Goal: Information Seeking & Learning: Understand process/instructions

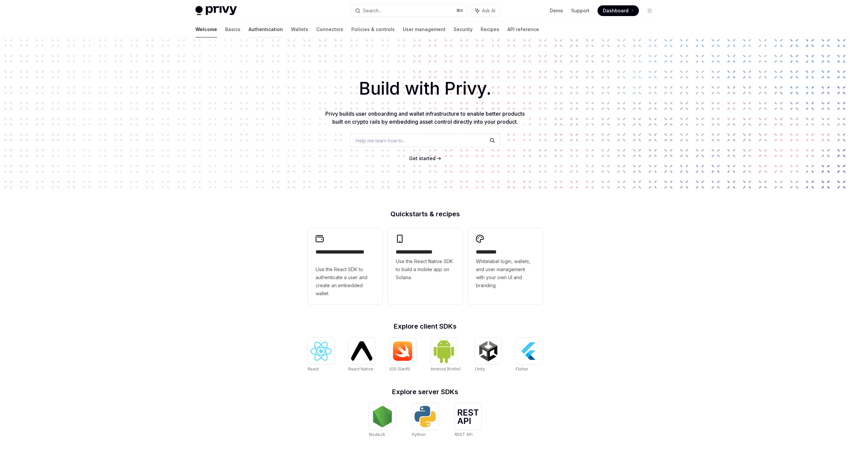
click at [249, 24] on link "Authentication" at bounding box center [266, 29] width 34 height 16
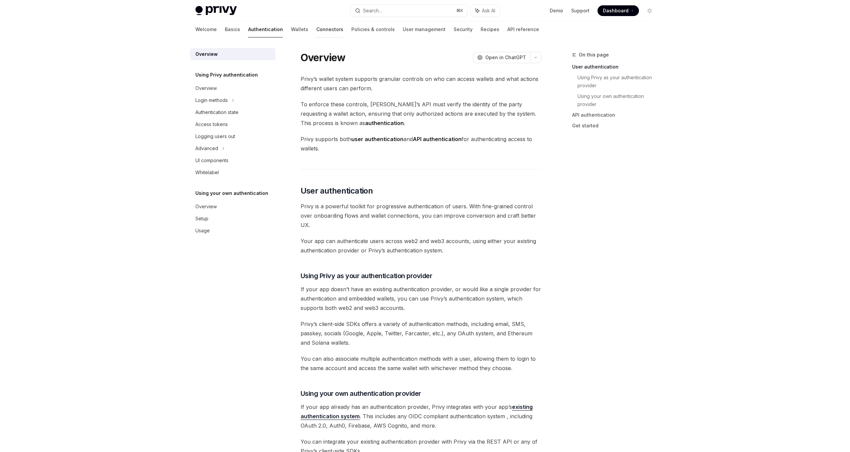
click at [316, 26] on link "Connectors" at bounding box center [329, 29] width 27 height 16
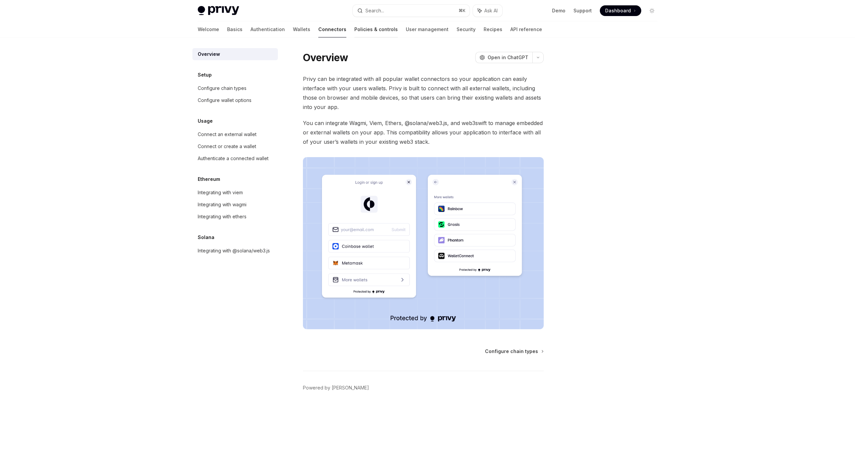
click at [354, 32] on link "Policies & controls" at bounding box center [375, 29] width 43 height 16
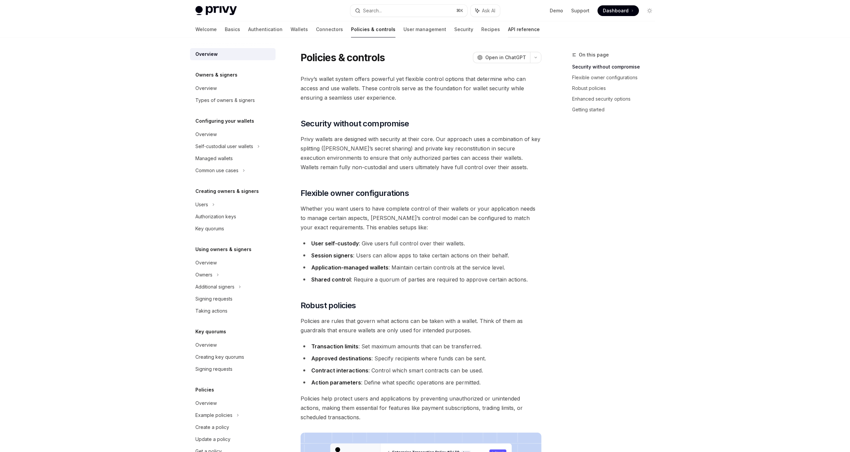
click at [508, 32] on link "API reference" at bounding box center [524, 29] width 32 height 16
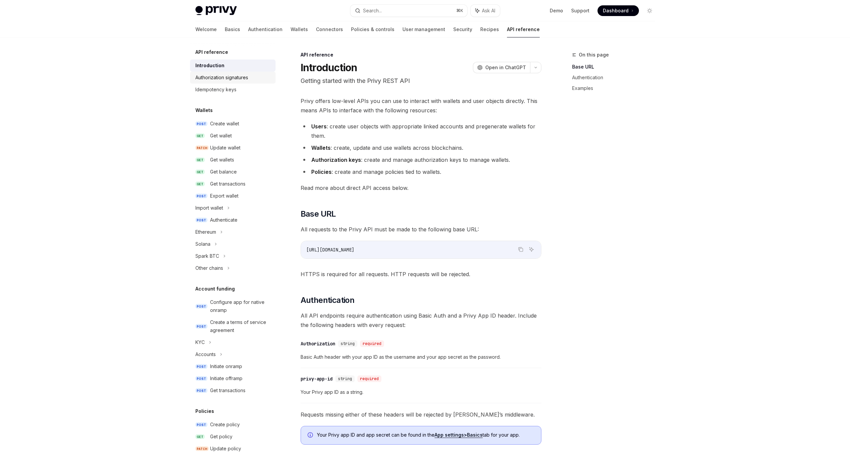
click at [232, 78] on div "Authorization signatures" at bounding box center [221, 77] width 53 height 8
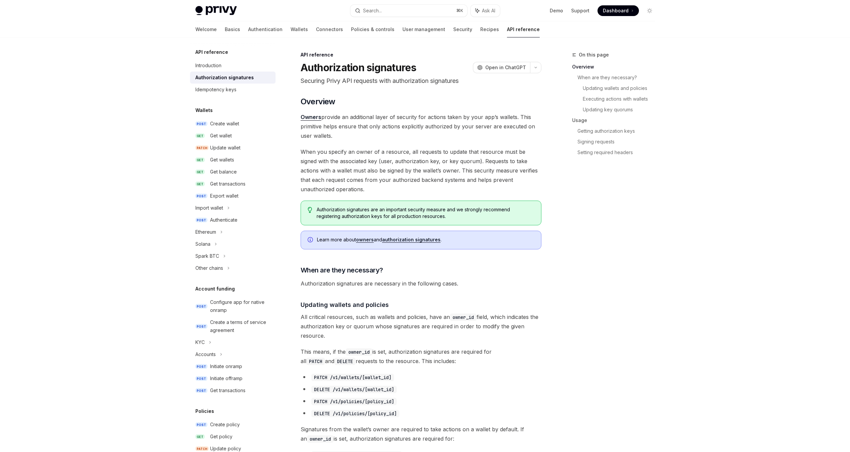
click at [463, 28] on div "Welcome Basics Authentication Wallets Connectors Policies & controls User manag…" at bounding box center [367, 29] width 344 height 16
click at [480, 29] on link "Recipes" at bounding box center [489, 29] width 19 height 16
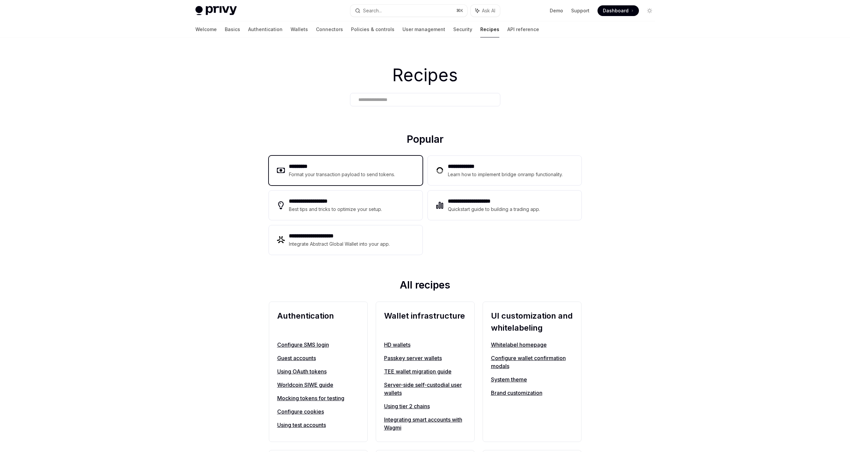
click at [302, 164] on h2 "*********" at bounding box center [342, 166] width 107 height 8
click at [302, 163] on h2 "*********" at bounding box center [342, 166] width 107 height 8
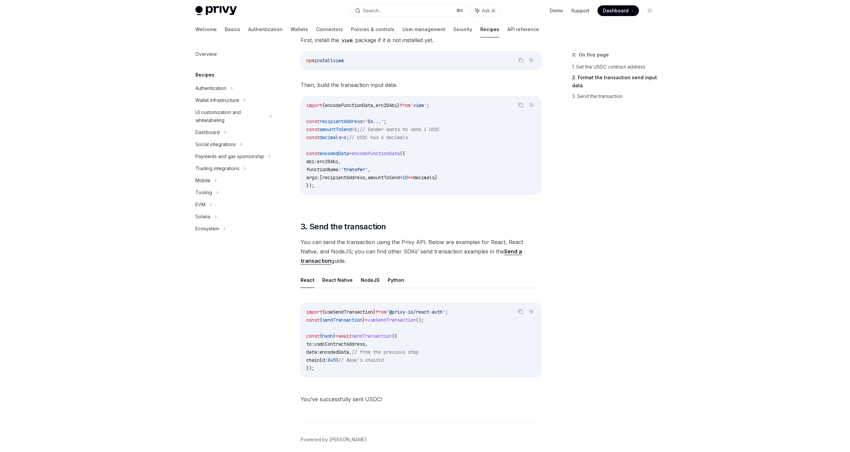
scroll to position [344, 0]
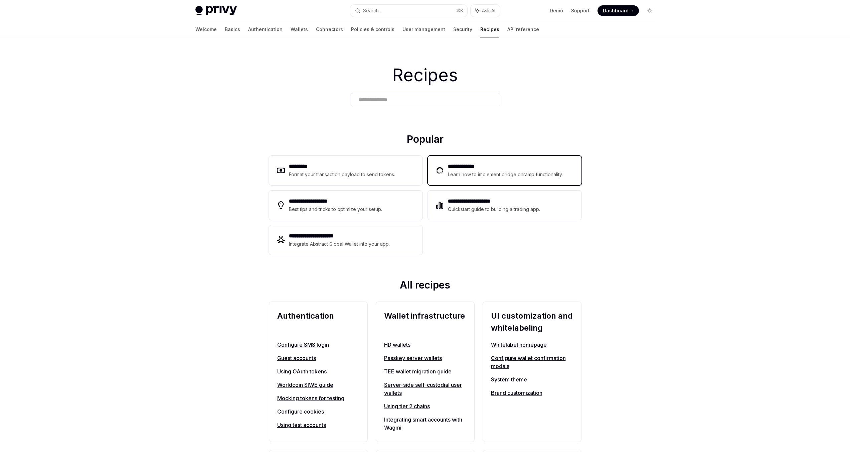
click at [476, 182] on div "**********" at bounding box center [505, 170] width 154 height 29
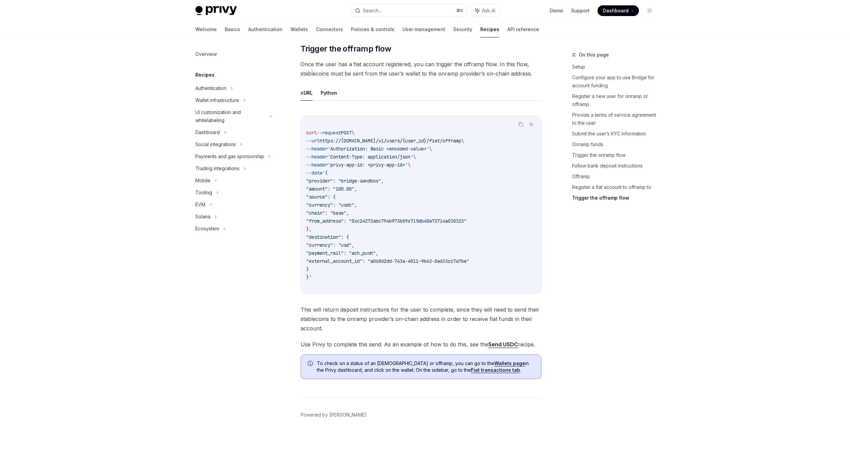
scroll to position [2131, 0]
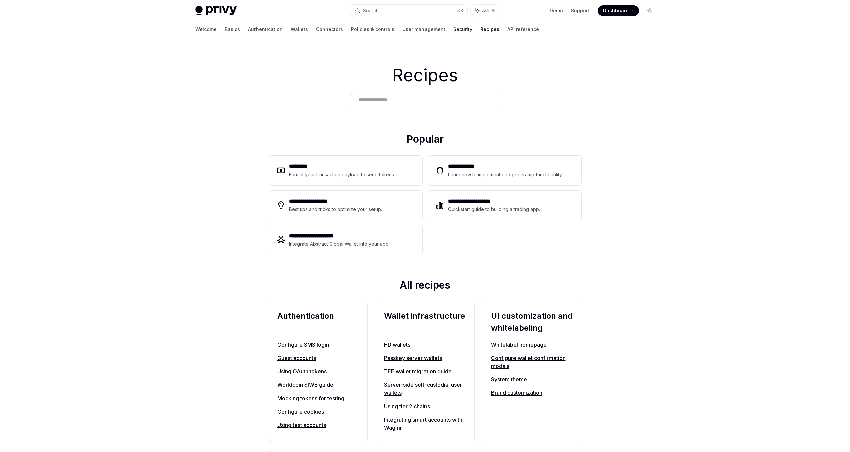
click at [453, 31] on link "Security" at bounding box center [462, 29] width 19 height 16
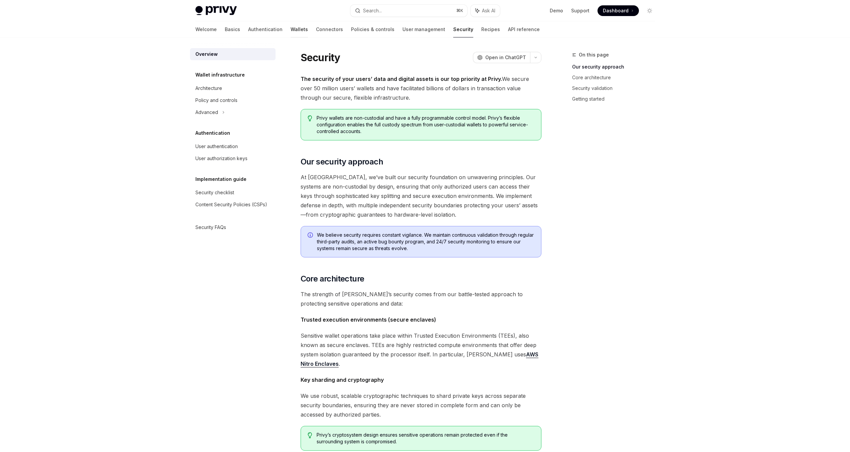
click at [291, 30] on link "Wallets" at bounding box center [299, 29] width 17 height 16
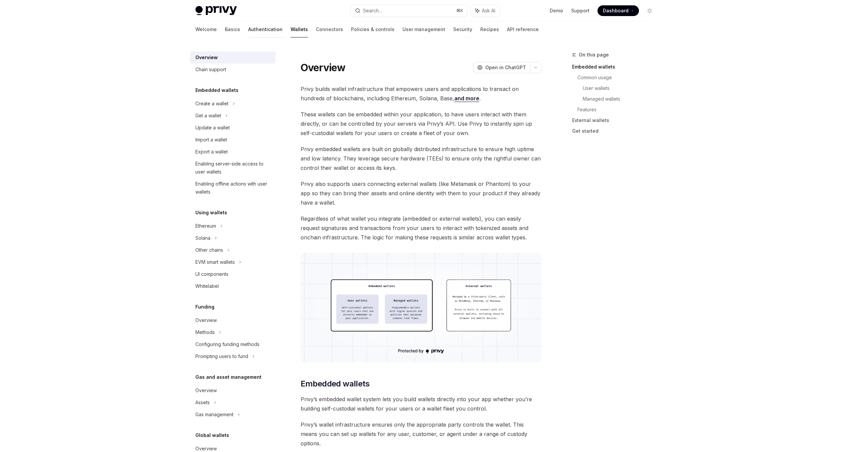
click at [248, 31] on link "Authentication" at bounding box center [265, 29] width 34 height 16
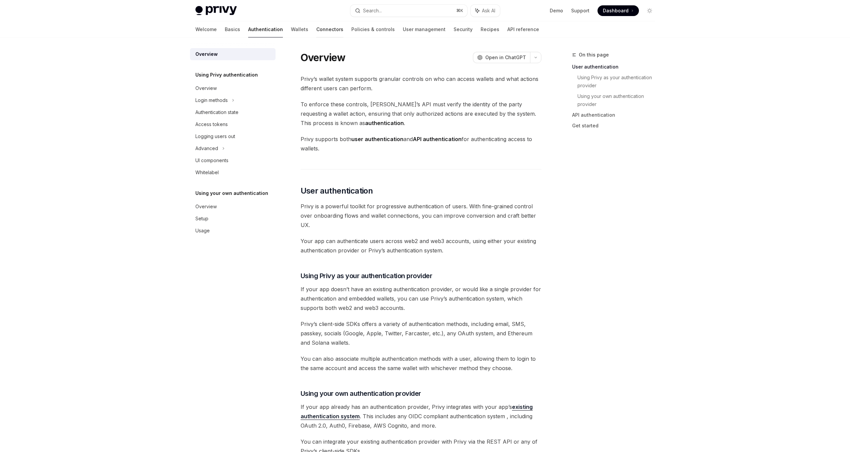
click at [316, 30] on link "Connectors" at bounding box center [329, 29] width 27 height 16
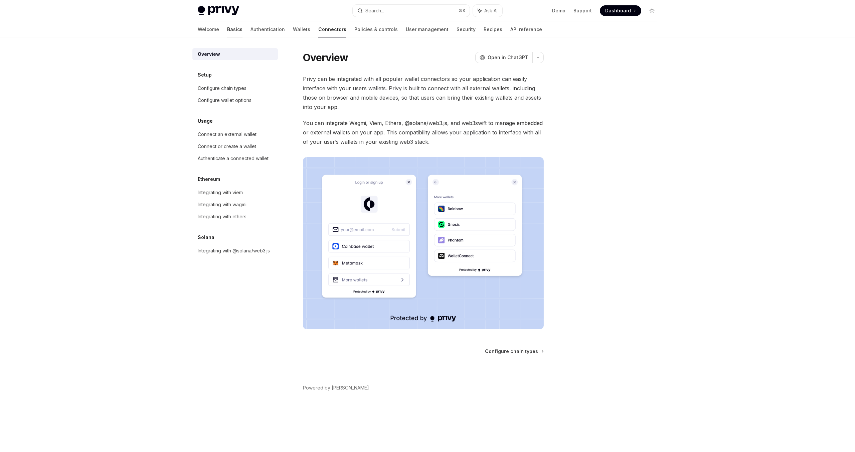
click at [227, 31] on link "Basics" at bounding box center [234, 29] width 15 height 16
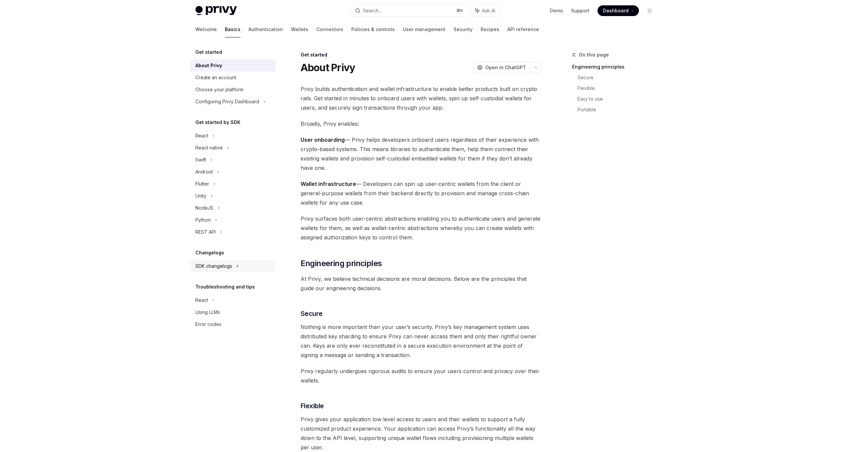
click at [208, 140] on div "SDK changelogs" at bounding box center [201, 136] width 13 height 8
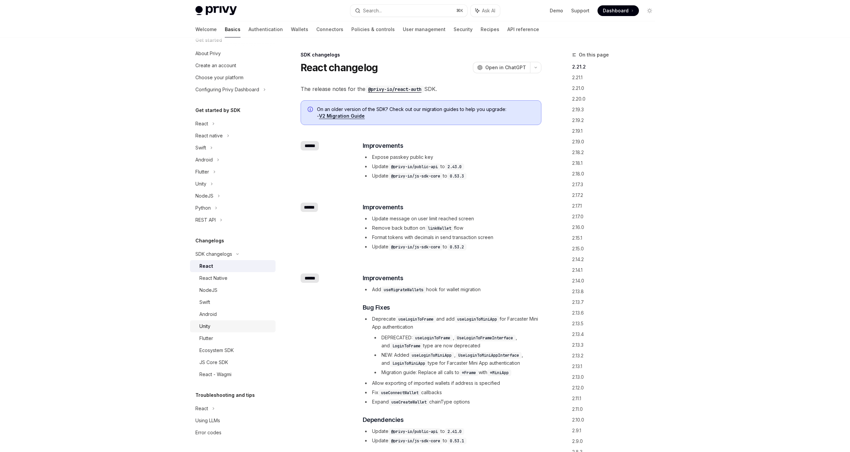
scroll to position [8, 0]
click at [213, 132] on icon at bounding box center [213, 128] width 3 height 8
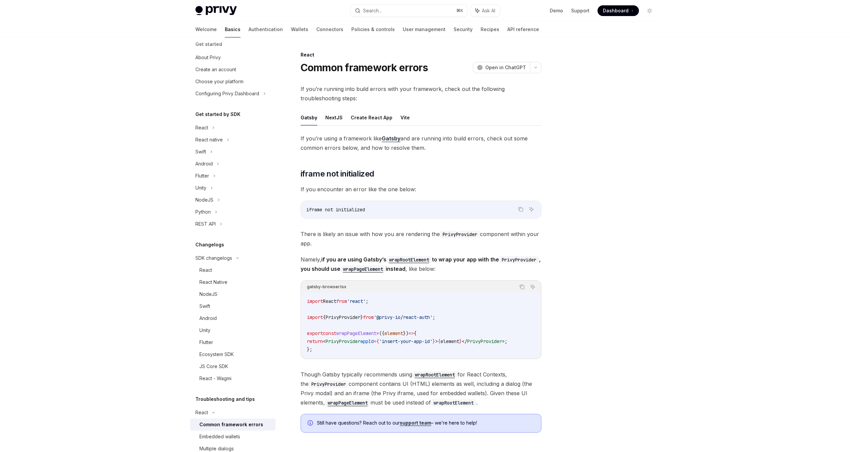
scroll to position [72, 0]
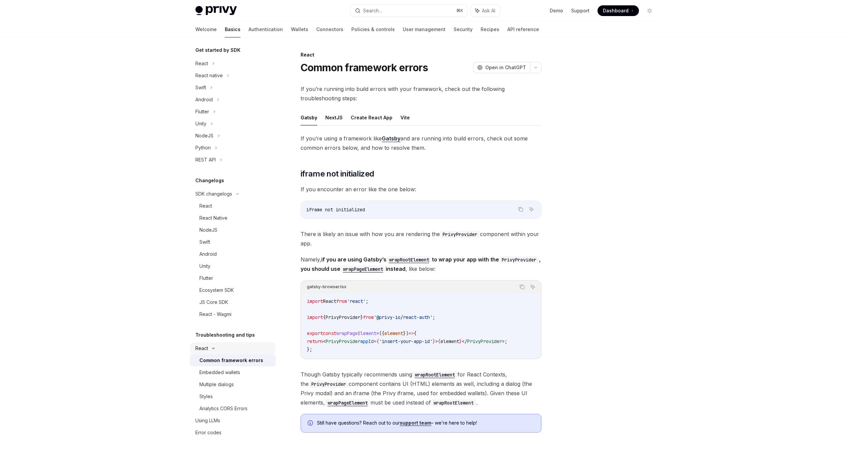
click at [212, 69] on div "React" at bounding box center [233, 63] width 86 height 12
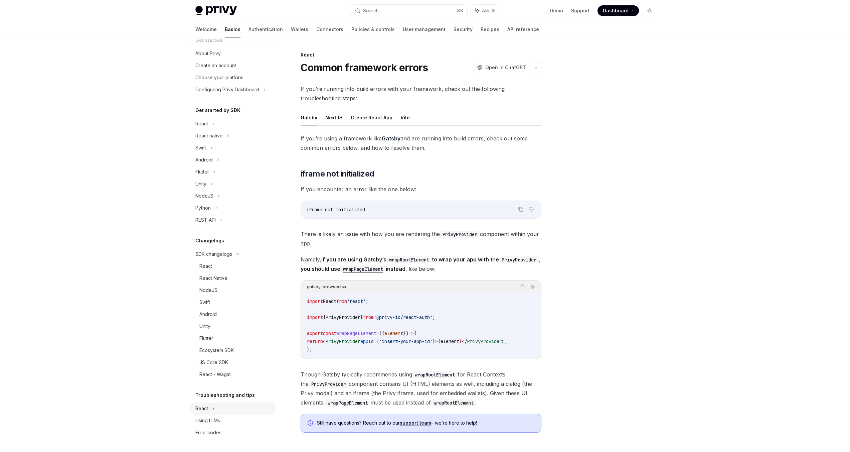
scroll to position [0, 0]
click at [257, 102] on div "Configuring Privy Dashboard" at bounding box center [227, 102] width 64 height 8
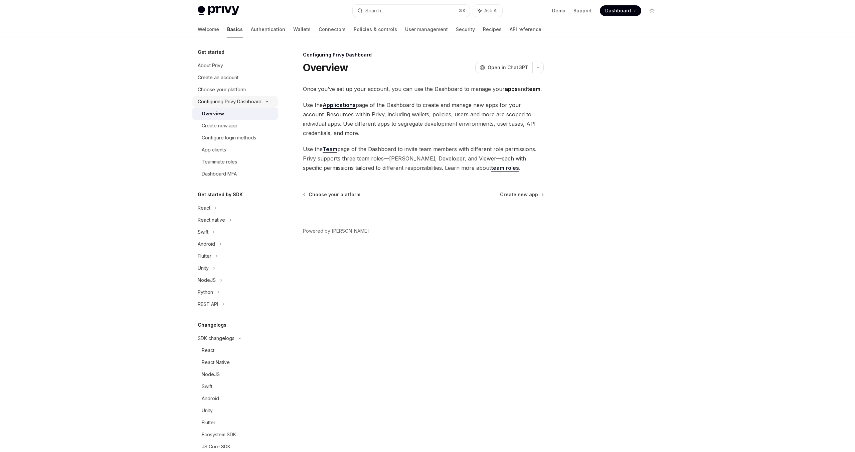
click at [257, 102] on div "Configuring Privy Dashboard" at bounding box center [230, 102] width 64 height 8
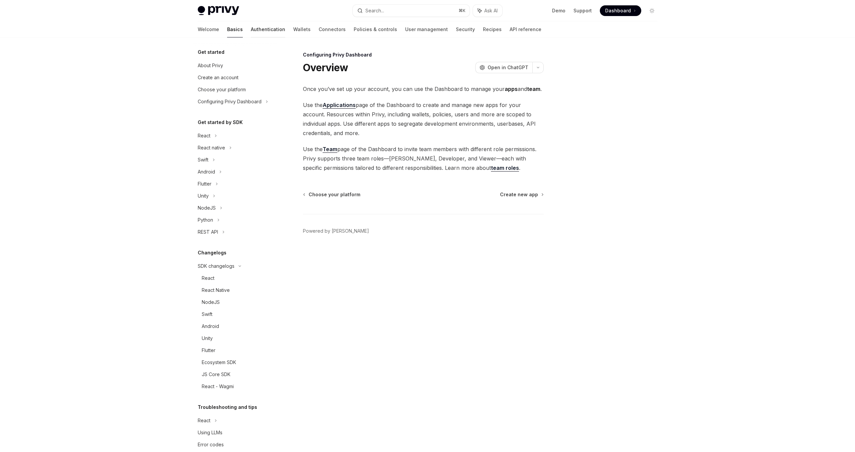
click at [251, 31] on link "Authentication" at bounding box center [268, 29] width 34 height 16
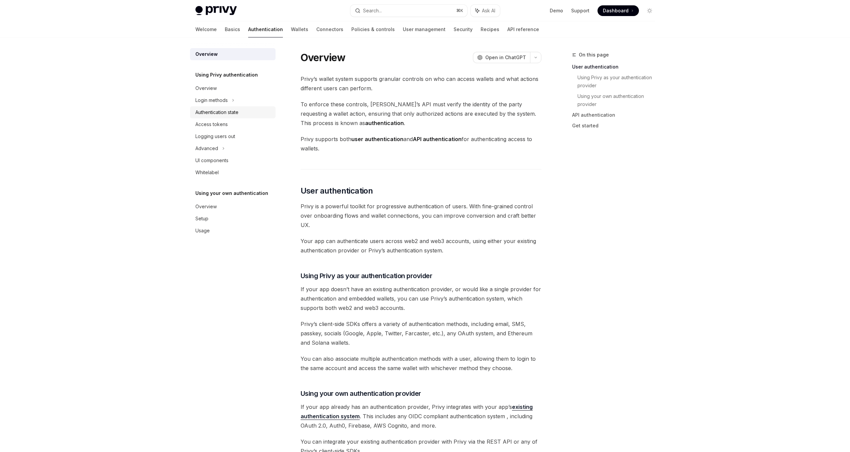
click at [232, 106] on link "Authentication state" at bounding box center [233, 112] width 86 height 12
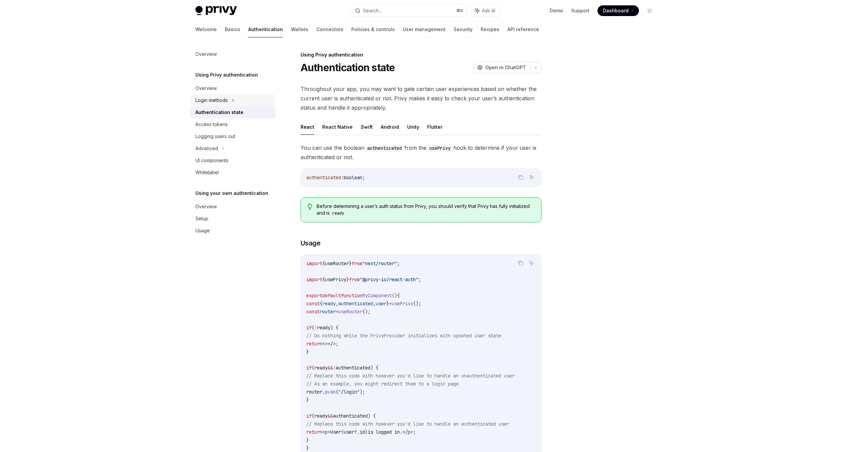
click at [232, 101] on icon at bounding box center [233, 100] width 3 height 8
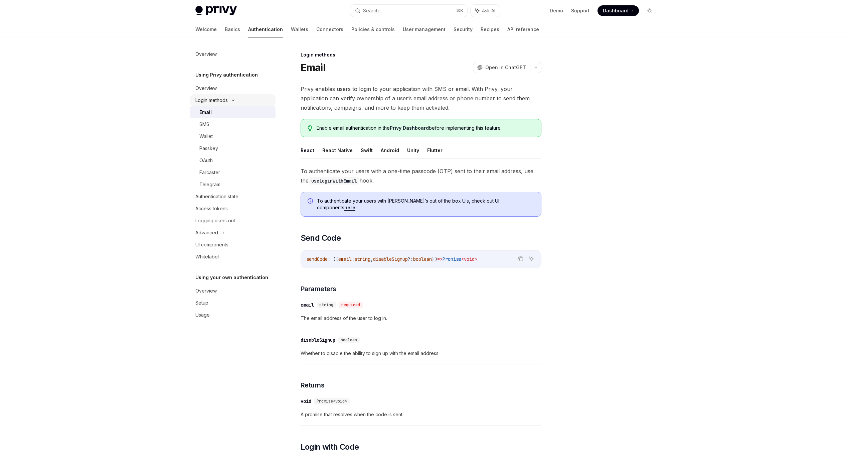
click at [232, 101] on icon at bounding box center [233, 100] width 8 height 3
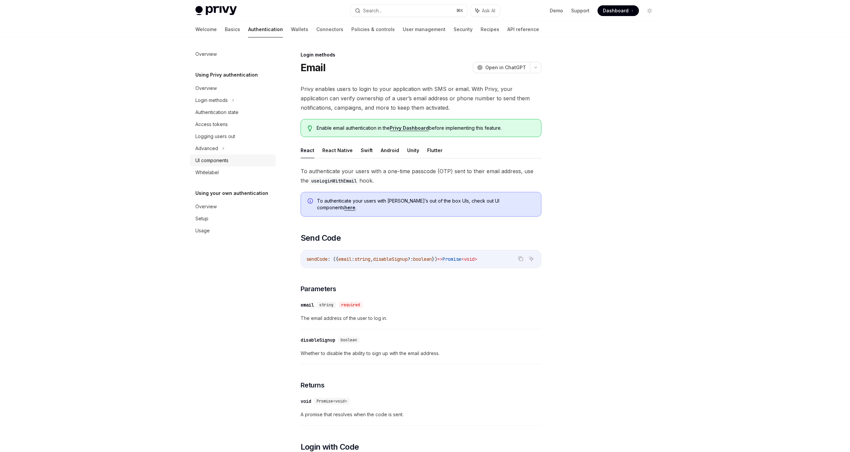
click at [220, 159] on div "UI components" at bounding box center [211, 160] width 33 height 8
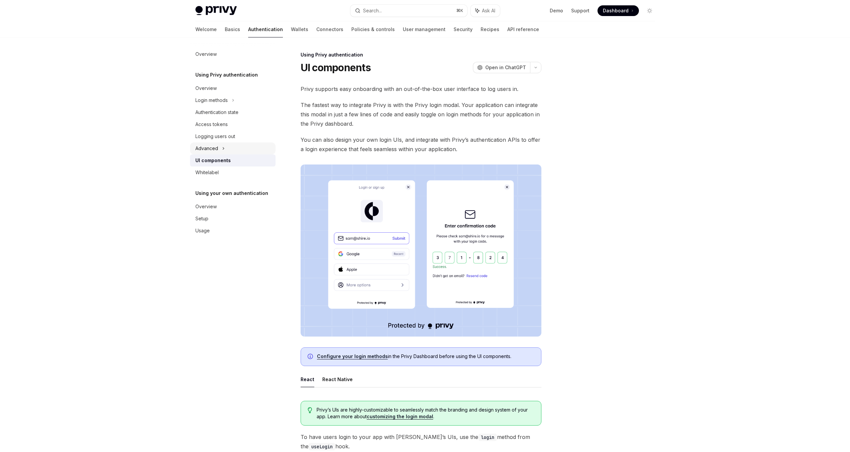
click at [221, 148] on div "Advanced" at bounding box center [233, 148] width 86 height 12
click at [221, 148] on icon at bounding box center [223, 148] width 8 height 3
click at [291, 32] on link "Wallets" at bounding box center [299, 29] width 17 height 16
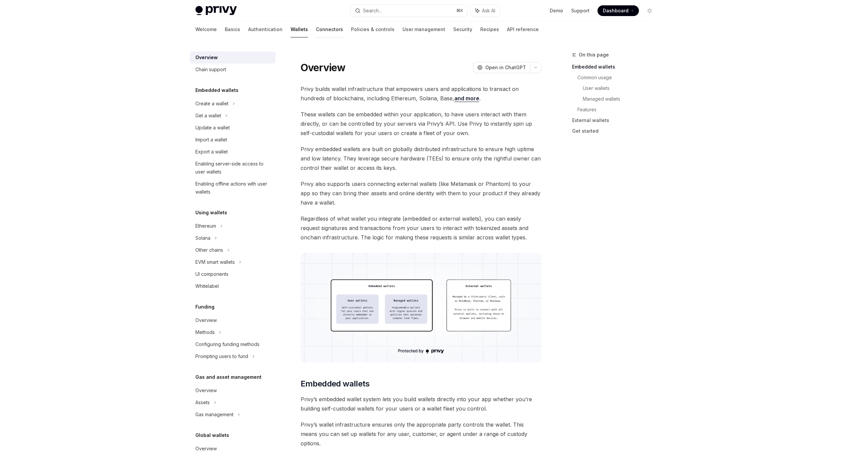
click at [316, 26] on link "Connectors" at bounding box center [329, 29] width 27 height 16
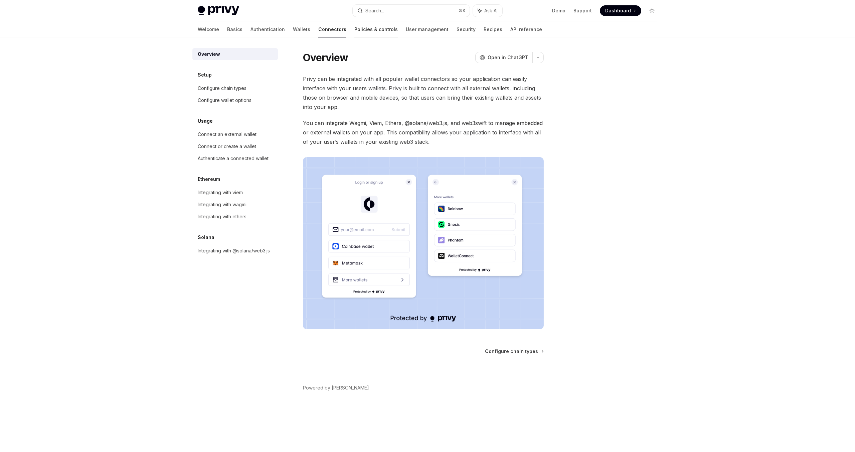
click at [354, 31] on link "Policies & controls" at bounding box center [375, 29] width 43 height 16
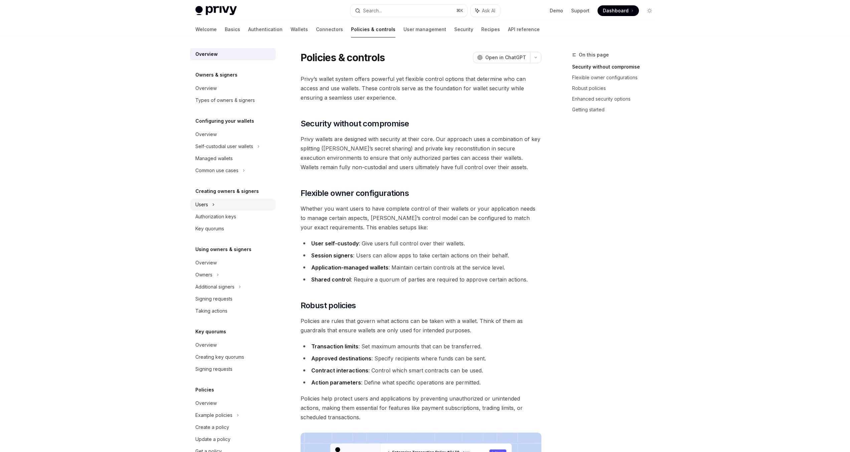
click at [209, 202] on div "Users" at bounding box center [233, 204] width 86 height 12
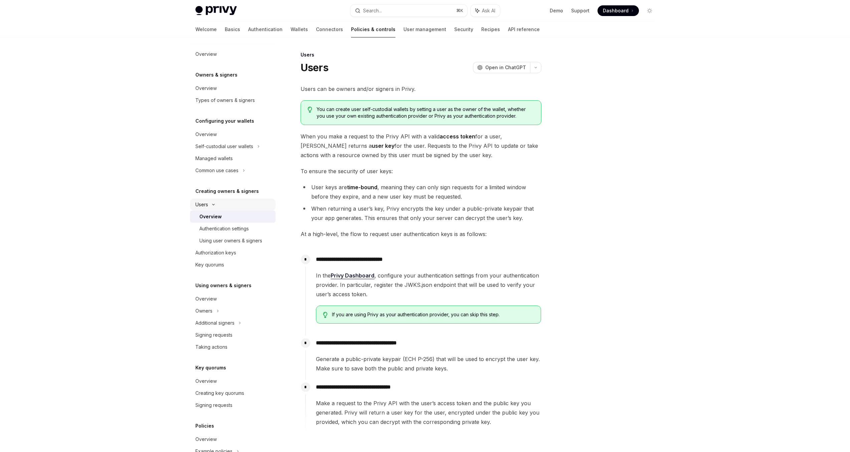
click at [209, 202] on div "Users" at bounding box center [233, 204] width 86 height 12
click at [404, 33] on link "User management" at bounding box center [425, 29] width 43 height 16
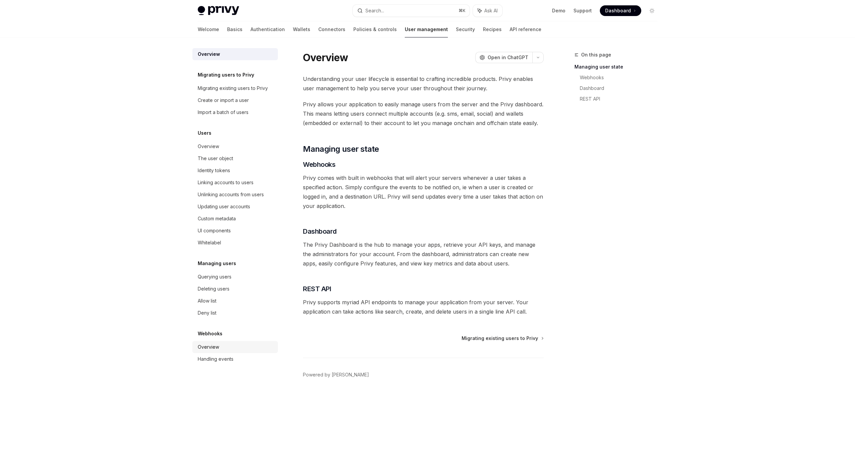
click at [207, 345] on div "Overview" at bounding box center [208, 347] width 21 height 8
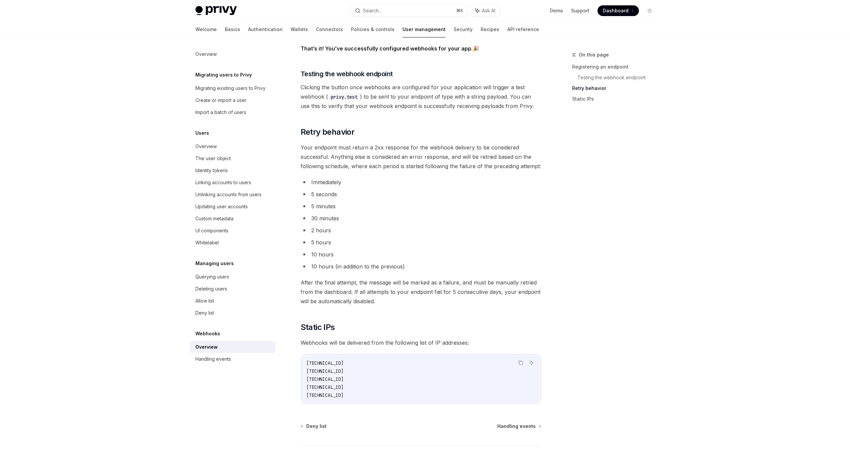
scroll to position [700, 0]
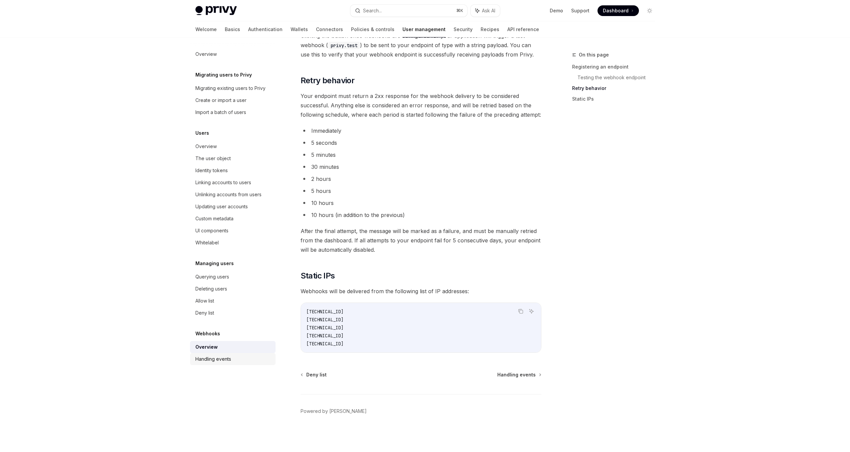
click at [222, 360] on div "Handling events" at bounding box center [213, 359] width 36 height 8
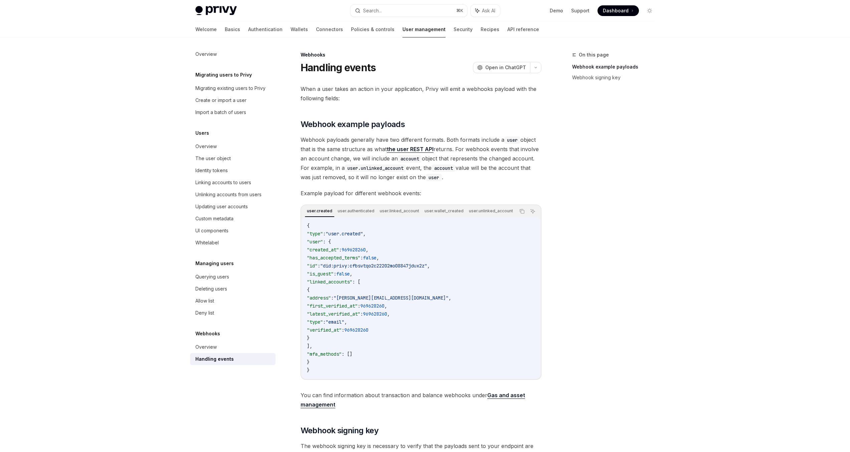
scroll to position [135, 0]
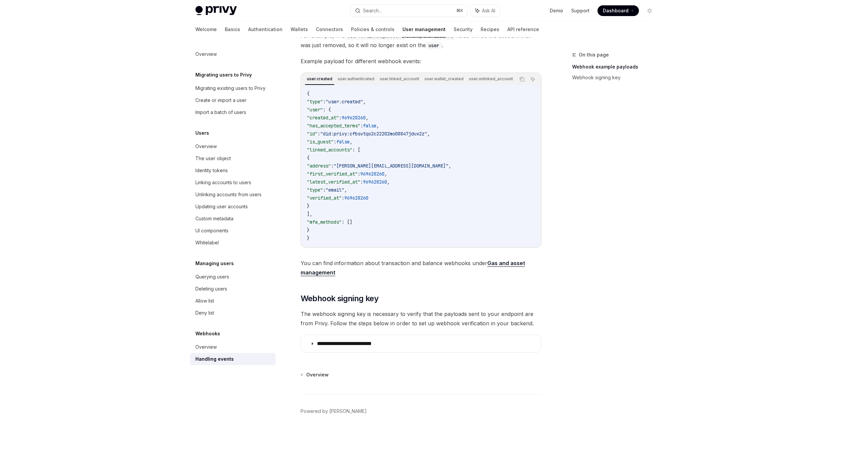
click at [512, 260] on link "Gas and asset management" at bounding box center [413, 268] width 225 height 16
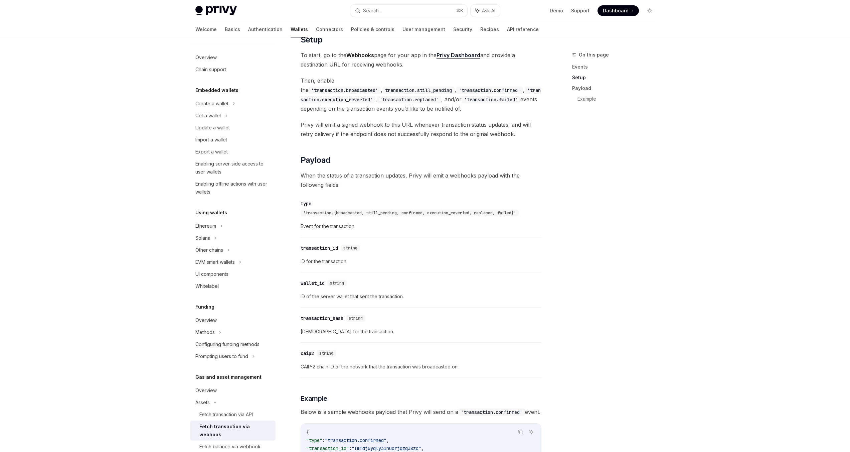
scroll to position [552, 0]
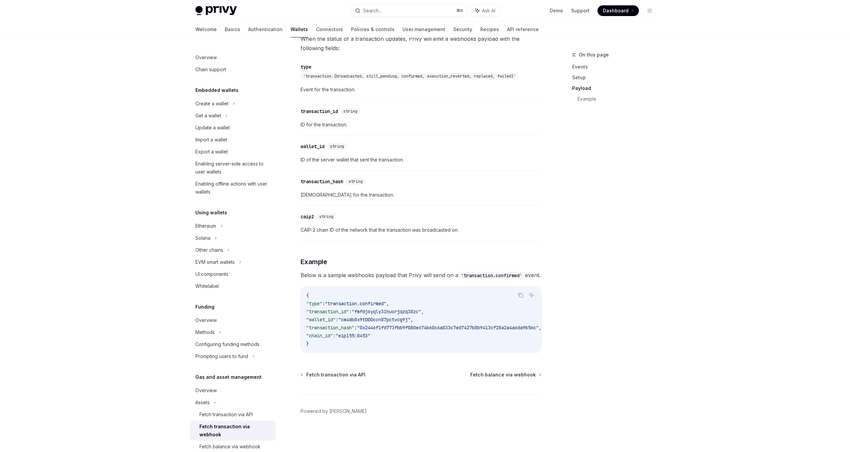
scroll to position [135, 0]
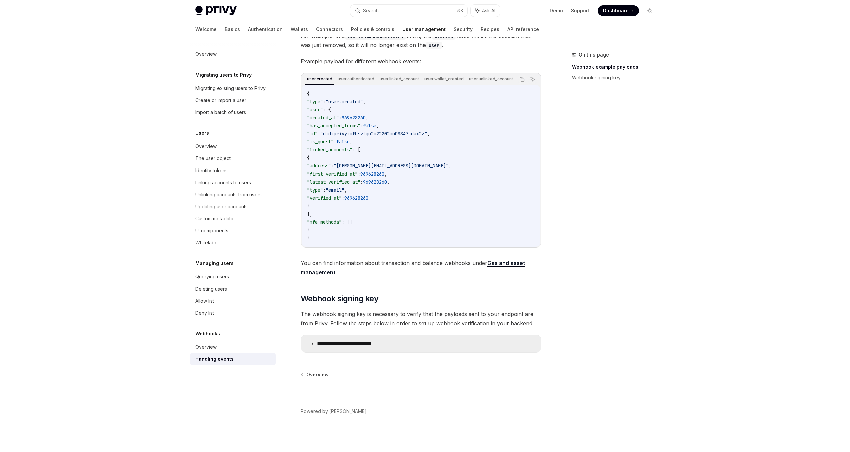
click at [408, 340] on summary "**********" at bounding box center [421, 343] width 240 height 17
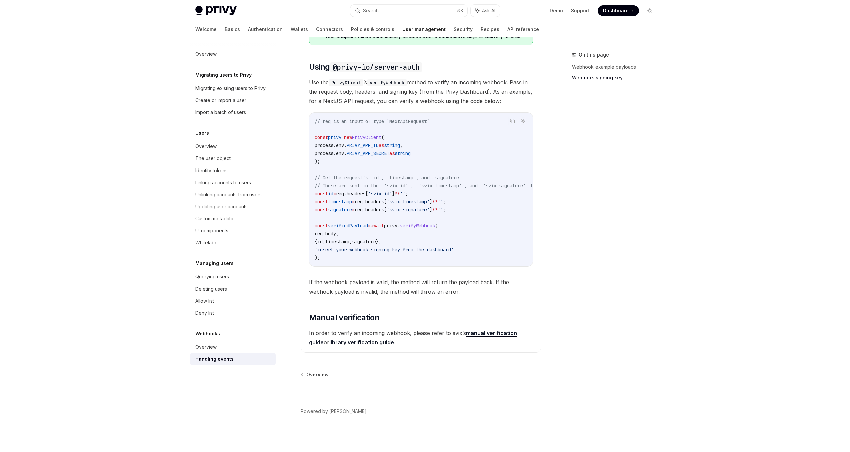
scroll to position [303, 0]
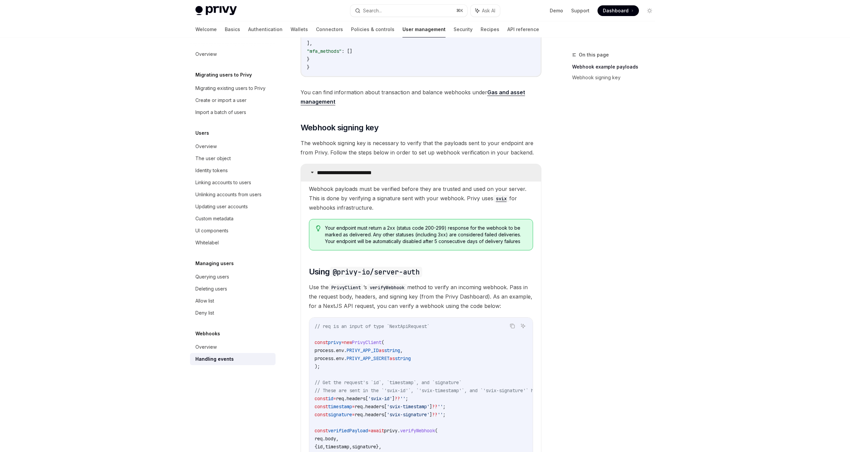
click at [347, 166] on div "When a user takes an action in your application, Privy will emit a webhooks pay…" at bounding box center [421, 170] width 241 height 776
click at [346, 171] on summary "**********" at bounding box center [421, 172] width 240 height 17
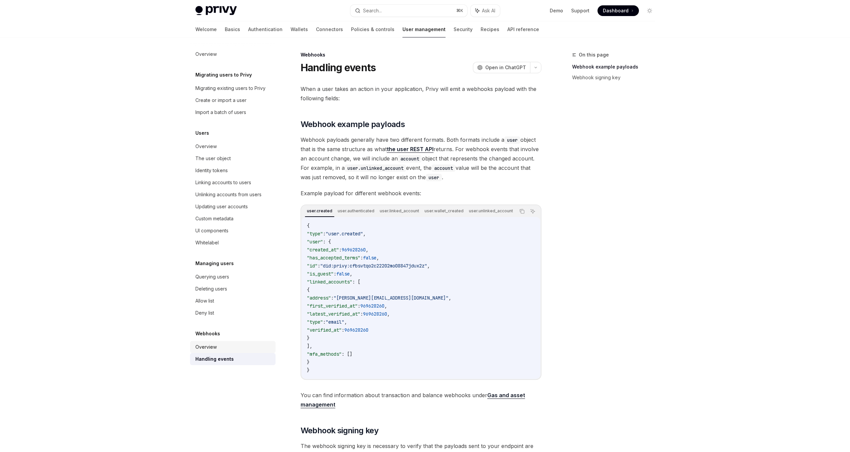
click at [221, 350] on div "Overview" at bounding box center [233, 347] width 76 height 8
type textarea "*"
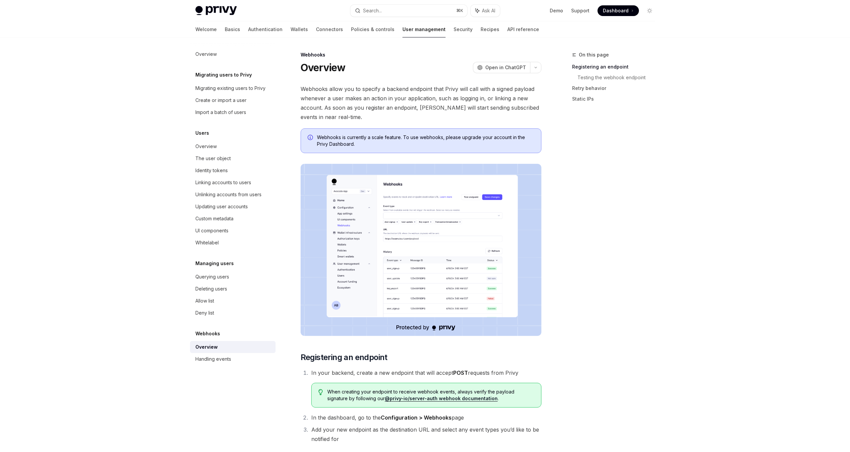
click at [464, 298] on img at bounding box center [421, 250] width 241 height 172
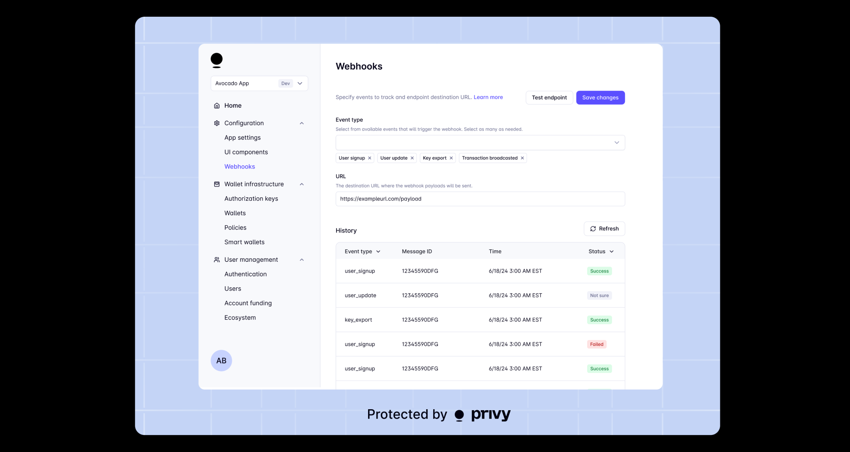
click at [464, 298] on img at bounding box center [427, 226] width 585 height 418
